Goal: Go to known website: Go to known website

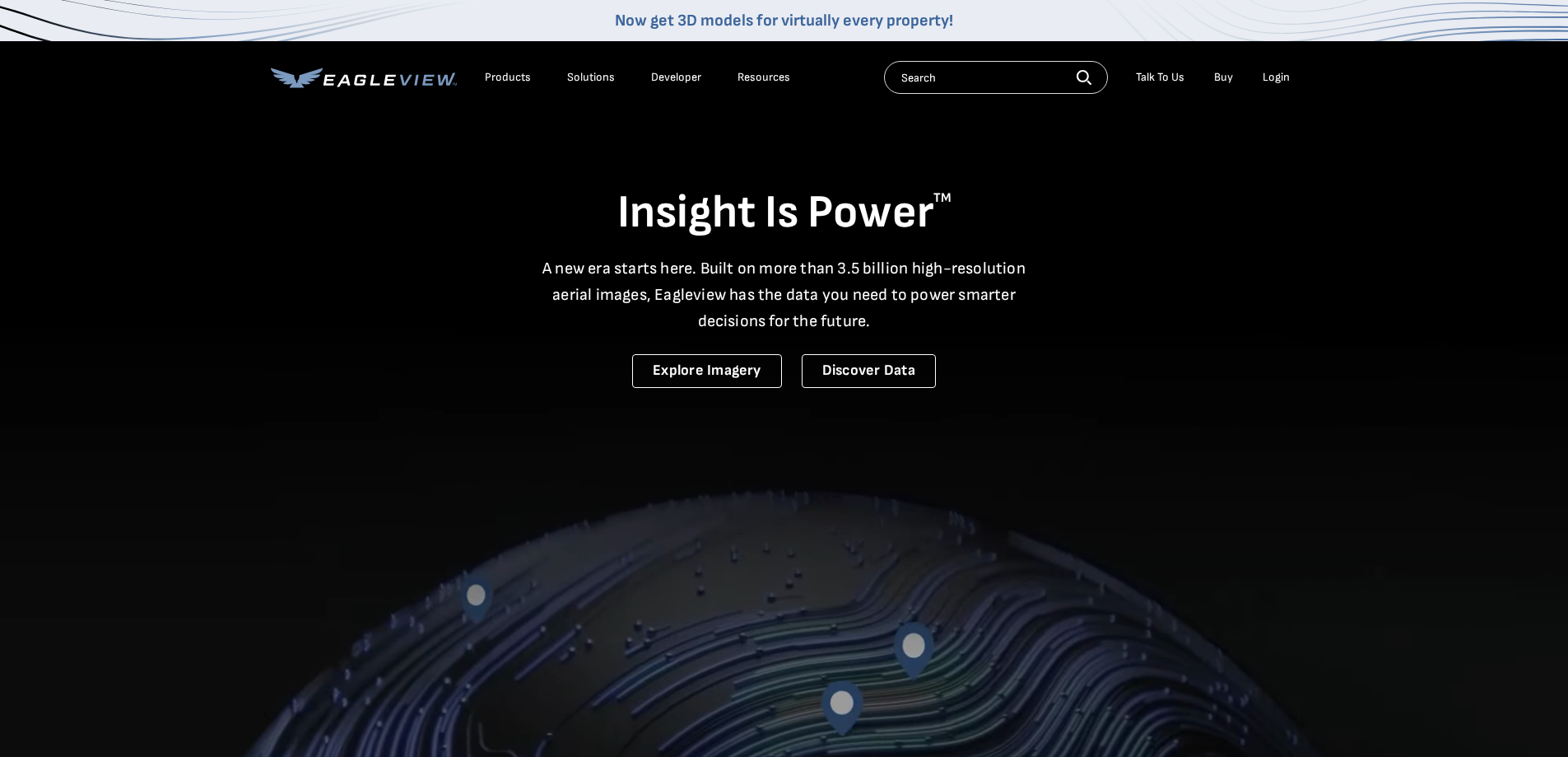
click at [1276, 76] on div "Login" at bounding box center [1277, 77] width 27 height 15
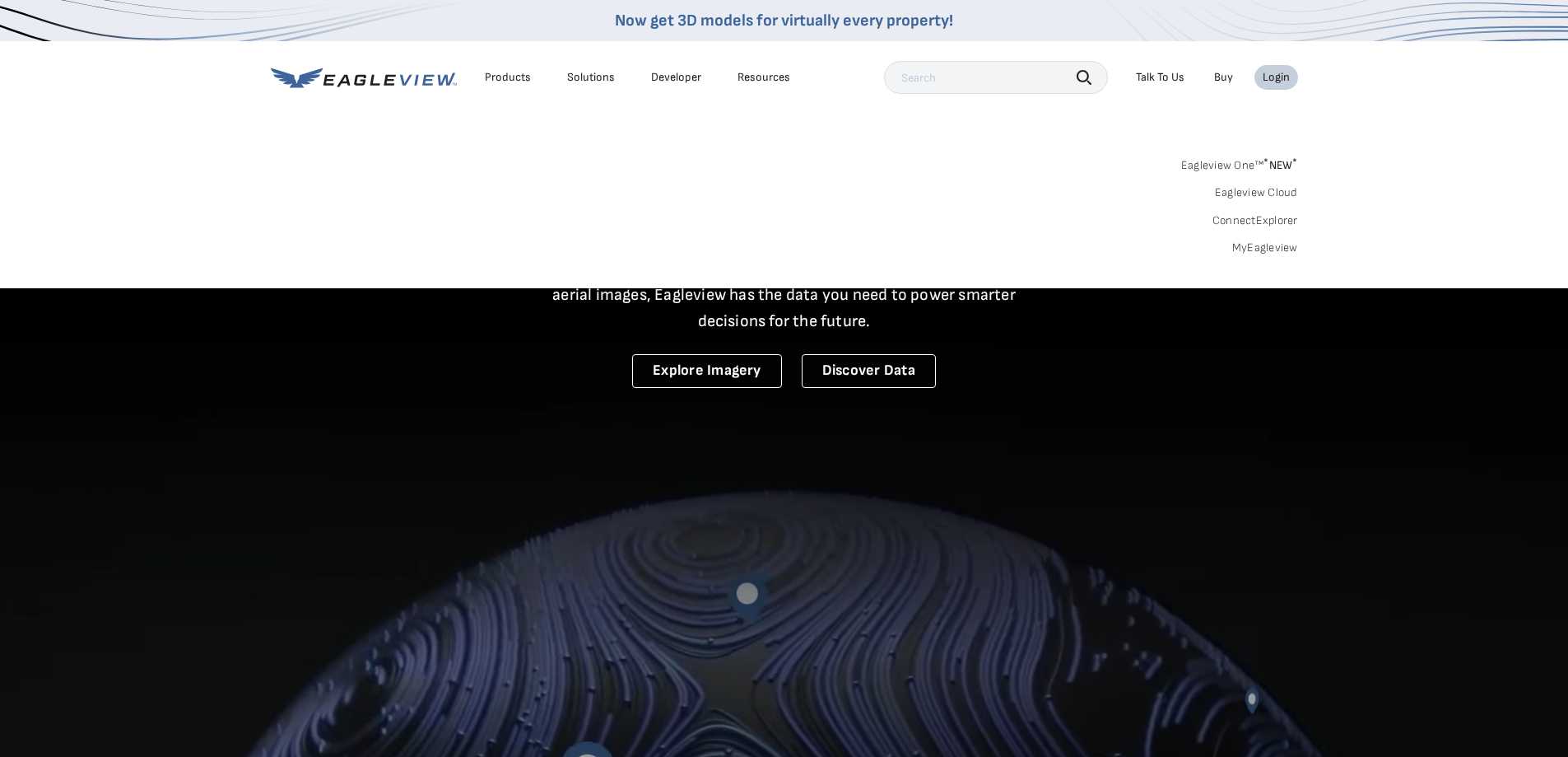
click at [1287, 246] on link "MyEagleview" at bounding box center [1266, 247] width 66 height 15
